Goal: Use online tool/utility: Utilize a website feature to perform a specific function

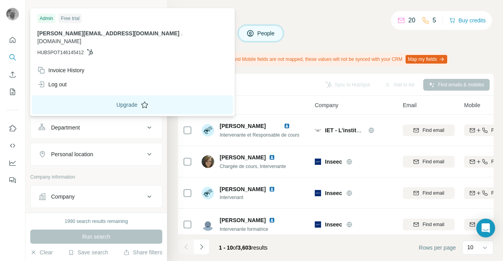
click at [106, 95] on button "Upgrade" at bounding box center [132, 104] width 201 height 19
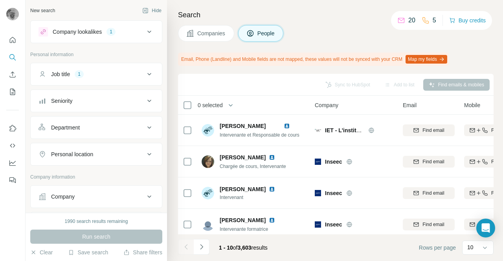
click at [447, 60] on button "Map my fields" at bounding box center [426, 59] width 42 height 9
